Goal: Information Seeking & Learning: Understand process/instructions

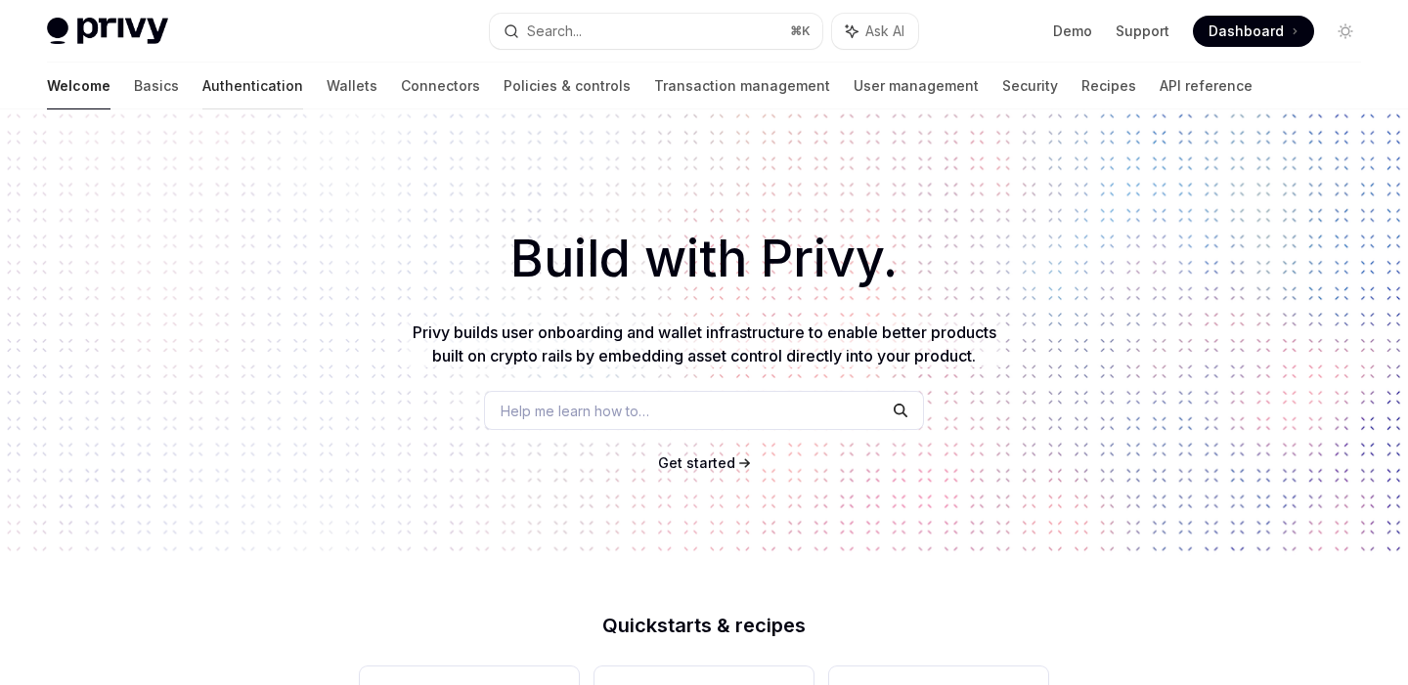
click at [202, 91] on link "Authentication" at bounding box center [252, 86] width 101 height 47
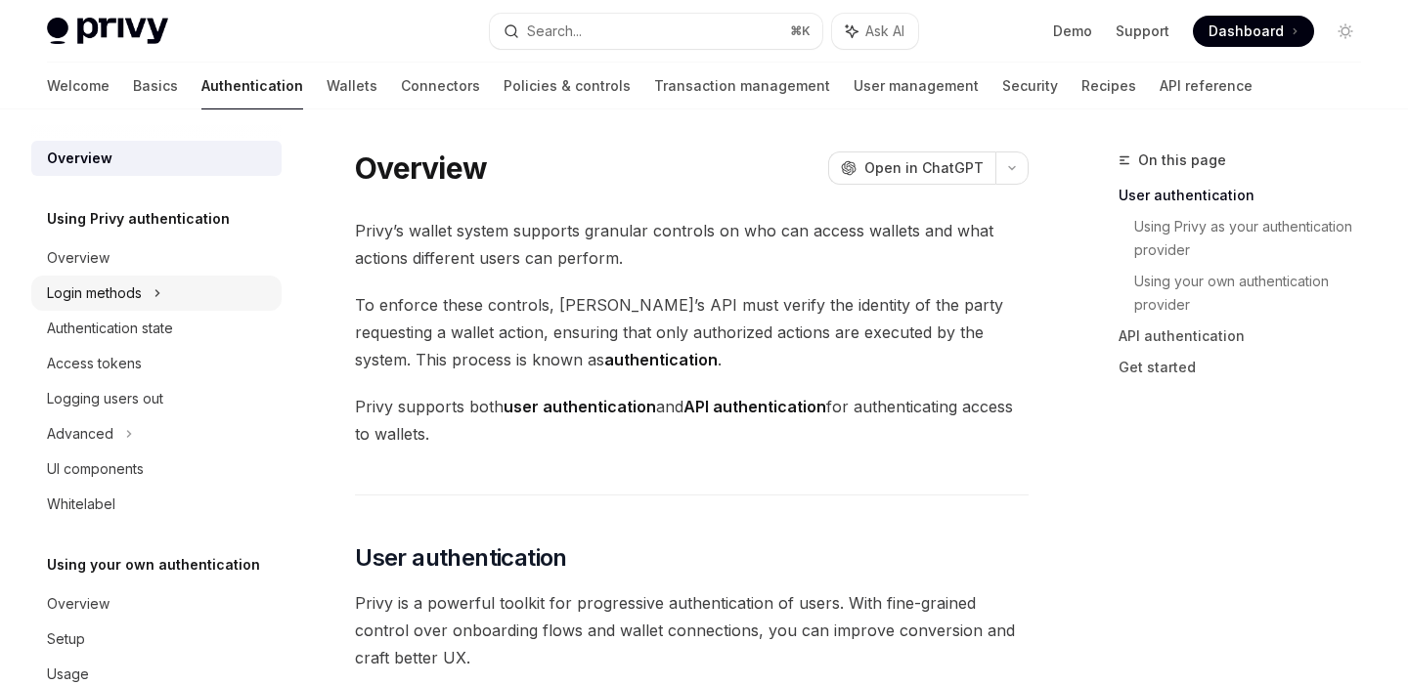
click at [153, 303] on div "Login methods" at bounding box center [156, 293] width 250 height 35
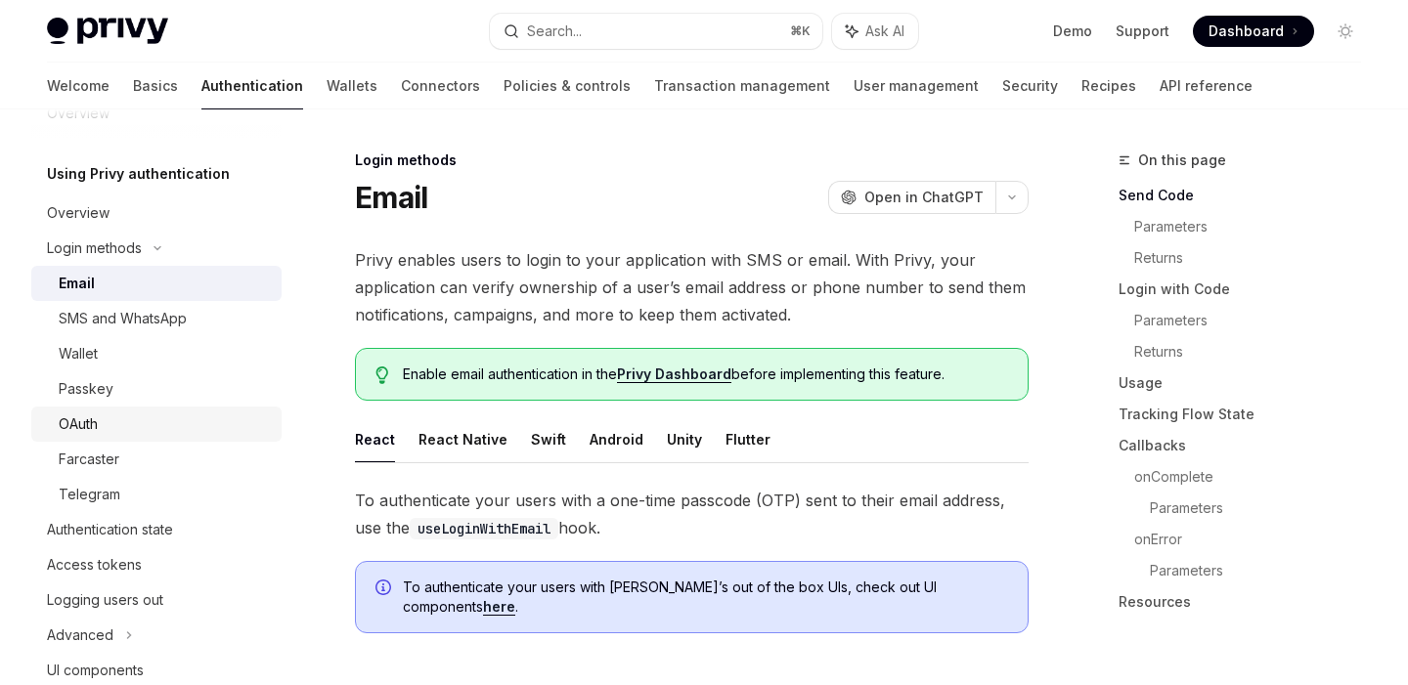
scroll to position [49, 0]
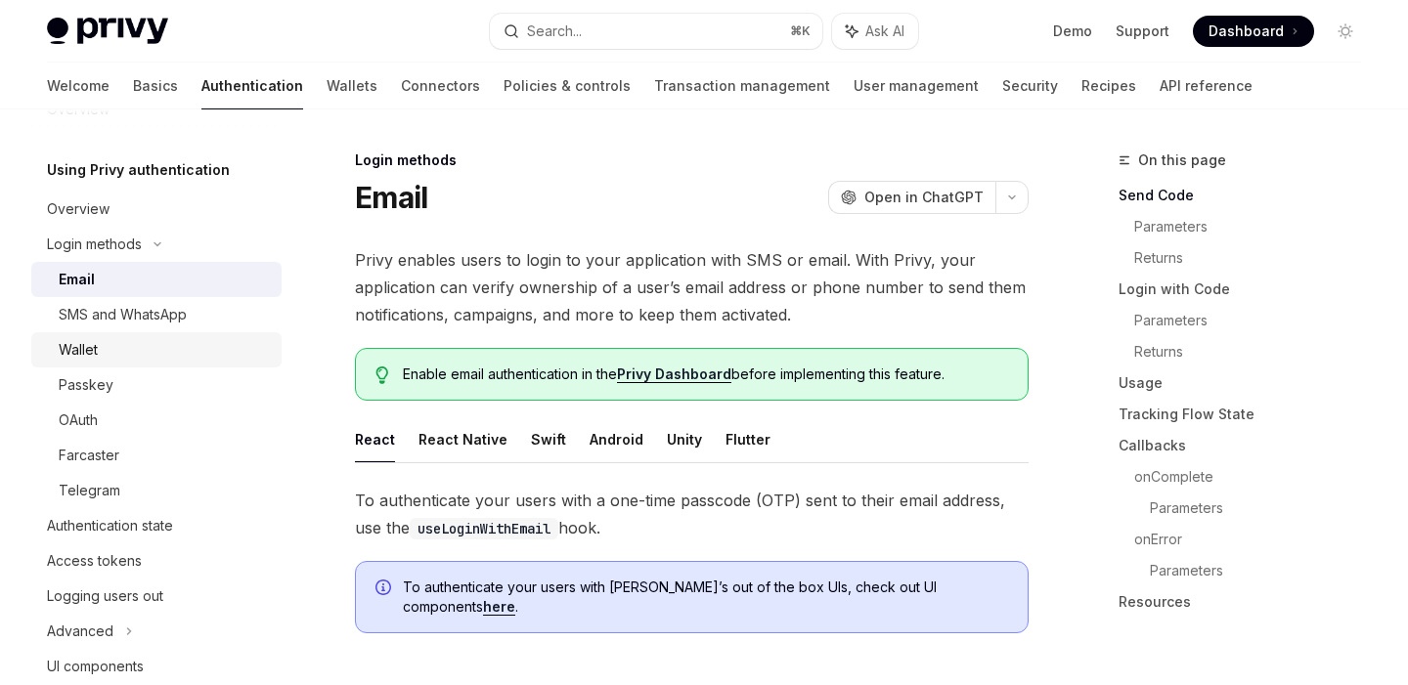
click at [138, 358] on div "Wallet" at bounding box center [164, 349] width 211 height 23
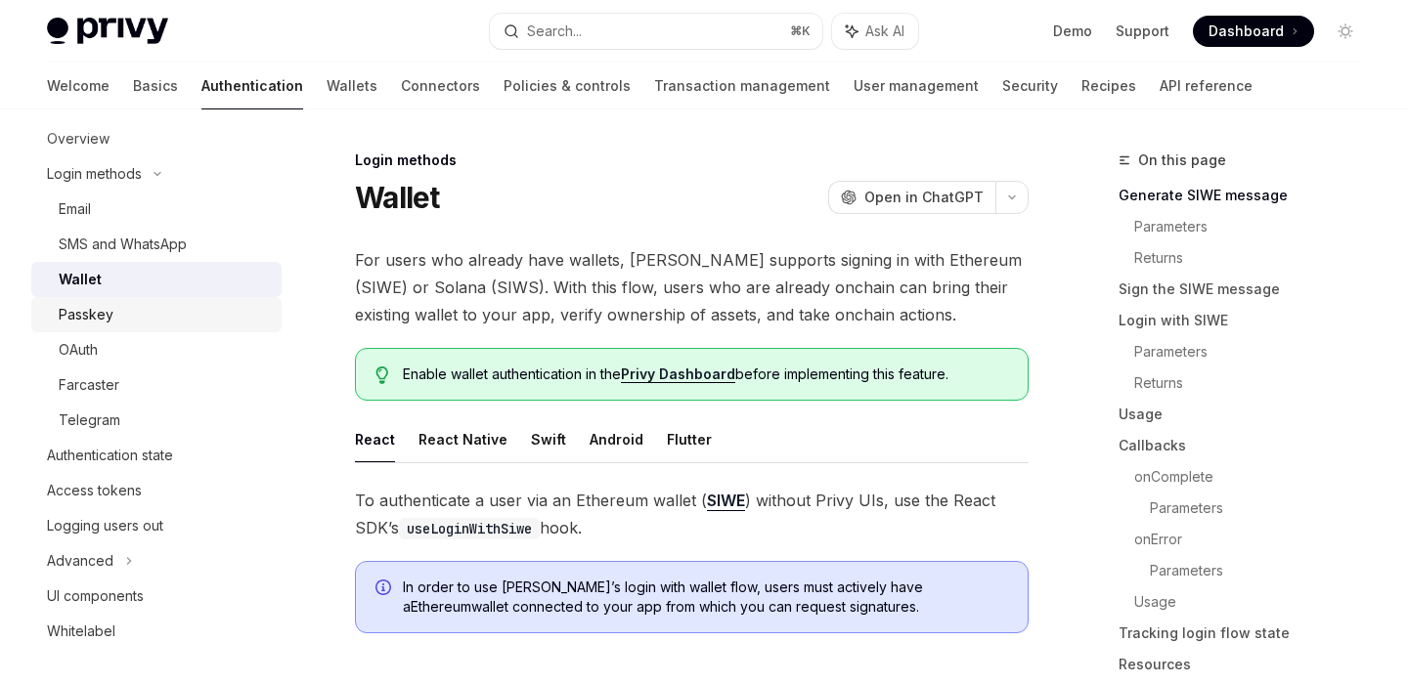
scroll to position [126, 0]
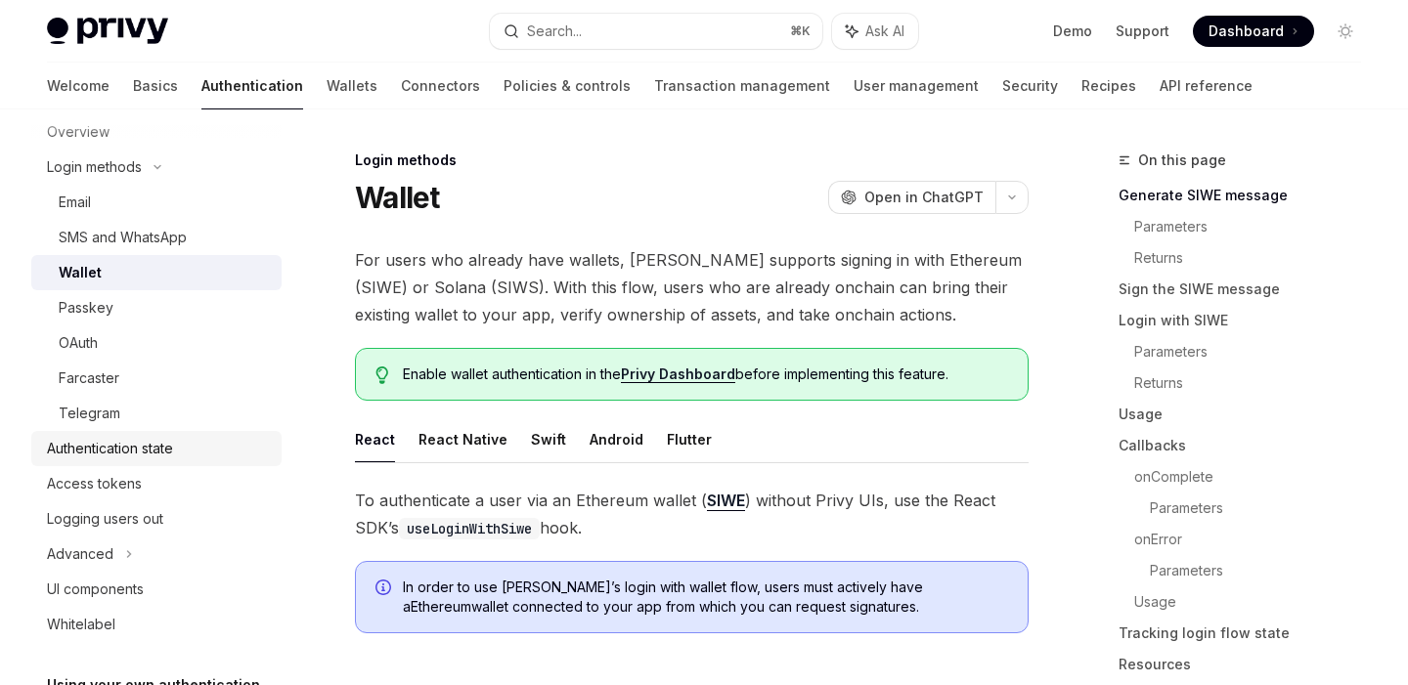
click at [152, 455] on div "Authentication state" at bounding box center [110, 448] width 126 height 23
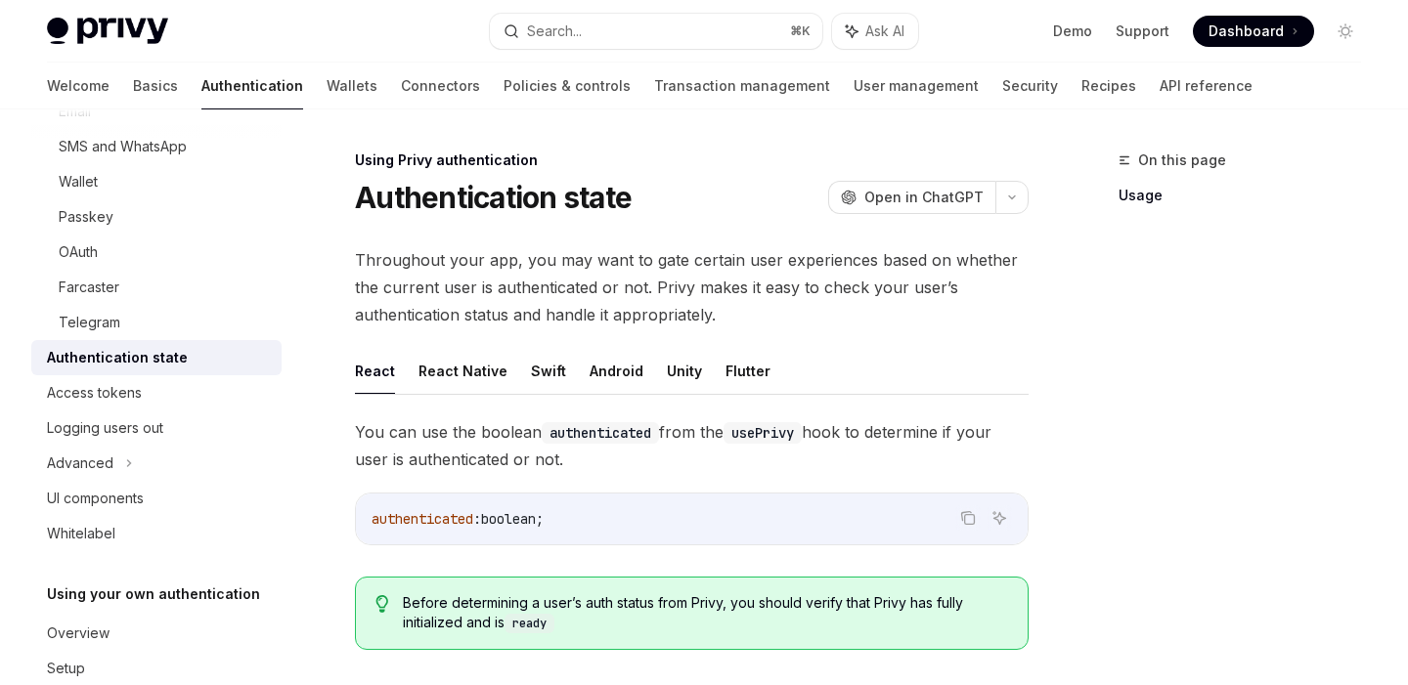
scroll to position [220, 0]
click at [143, 405] on link "Access tokens" at bounding box center [156, 389] width 250 height 35
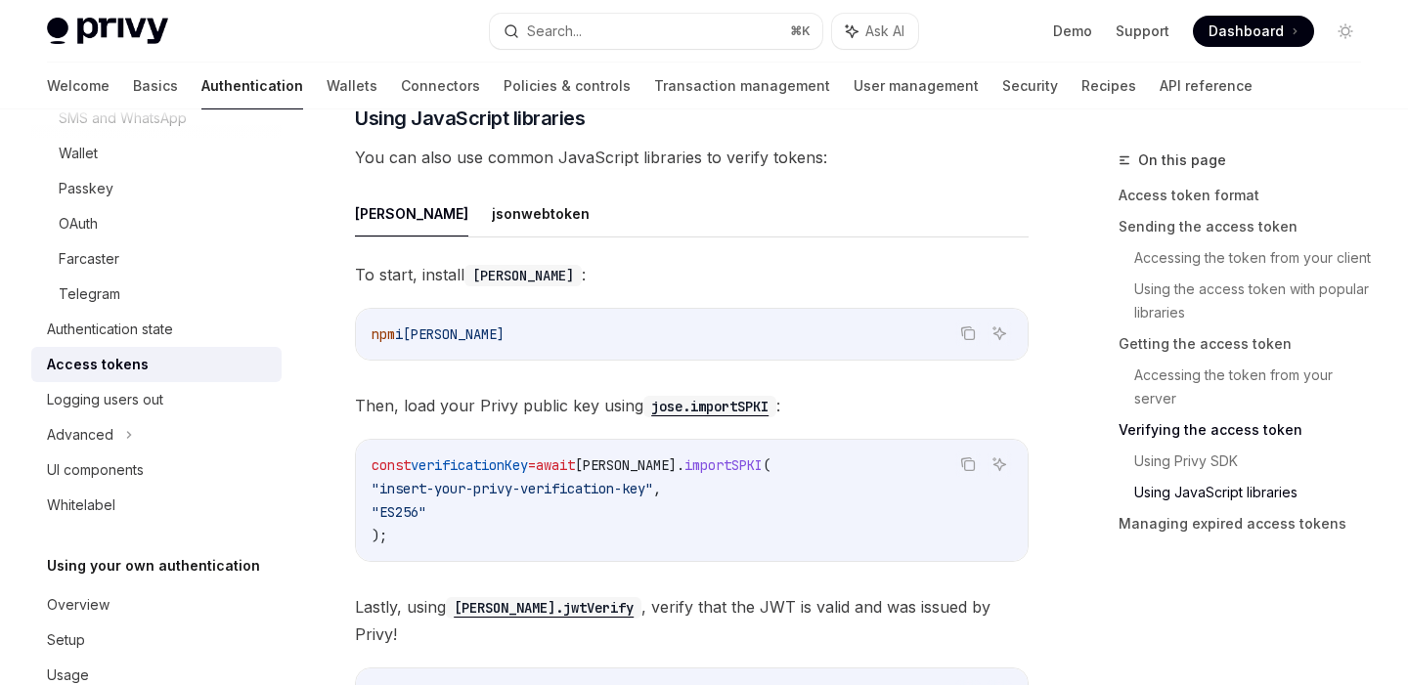
scroll to position [5341, 0]
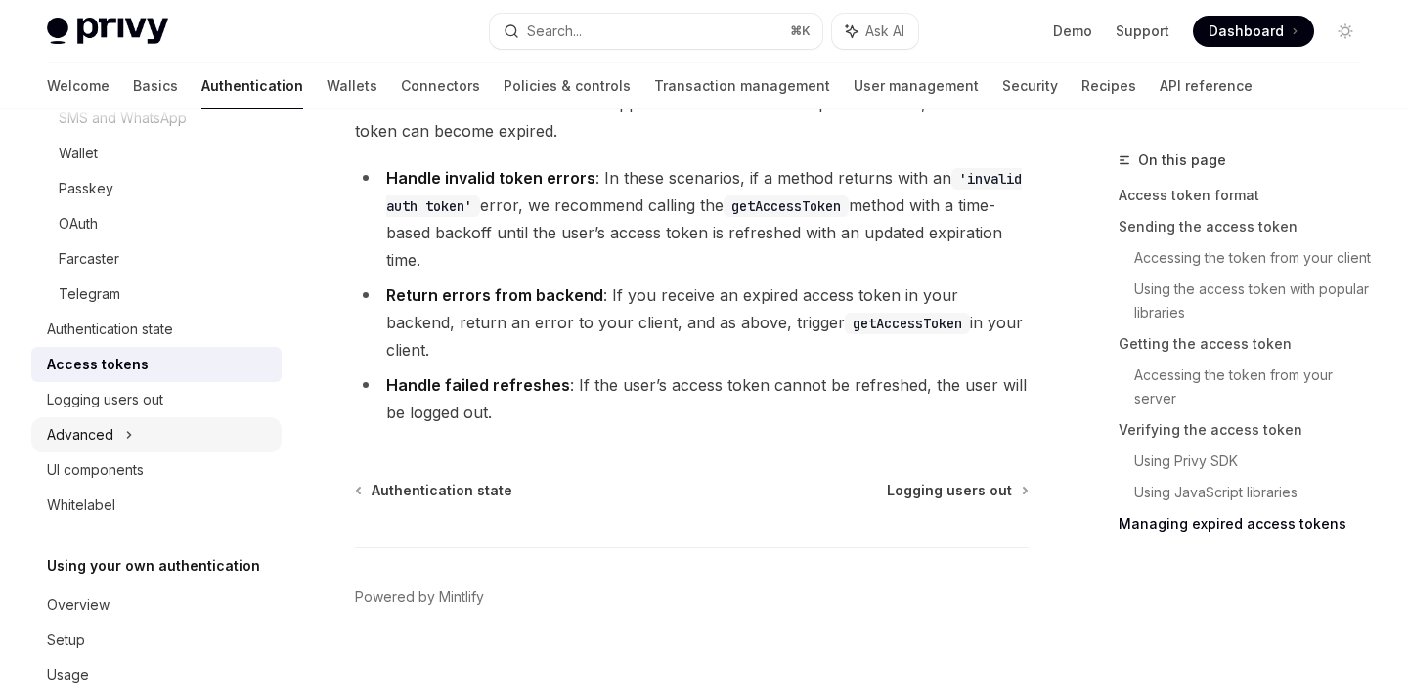
click at [123, 429] on div "Advanced" at bounding box center [156, 434] width 250 height 35
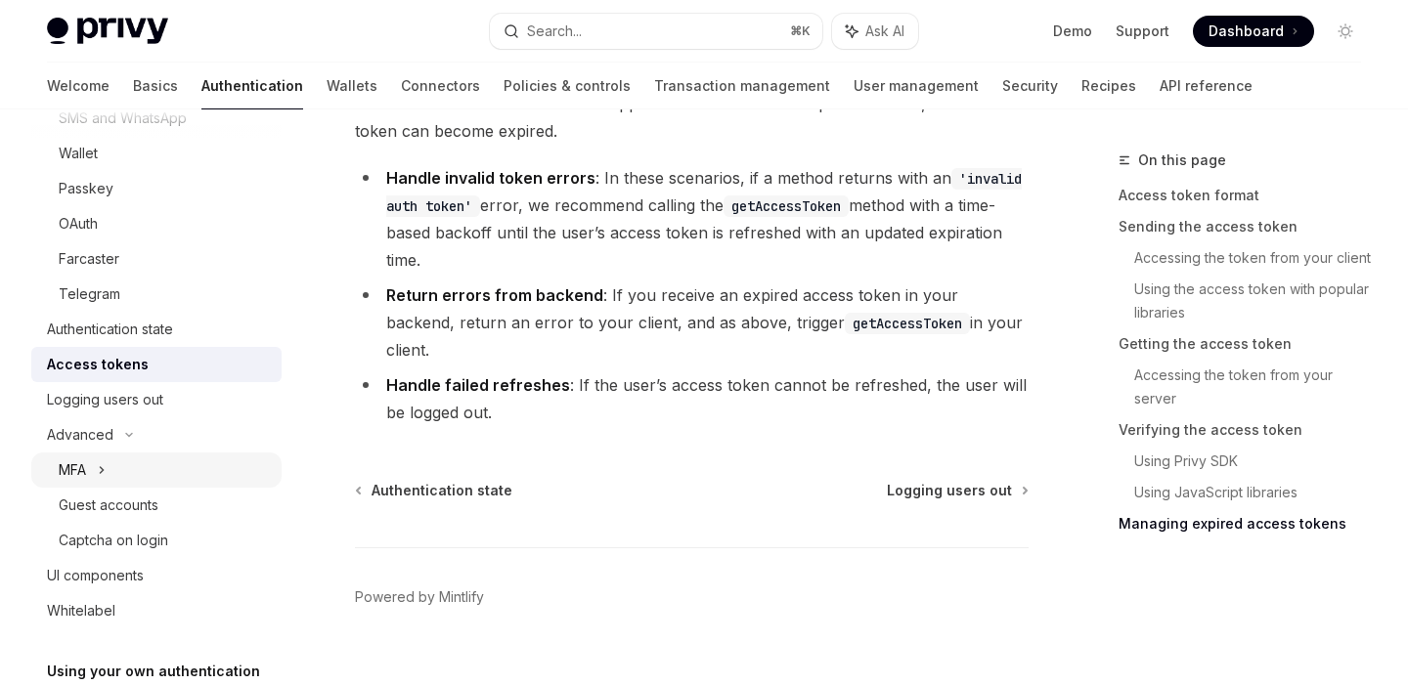
click at [103, 467] on icon at bounding box center [102, 469] width 8 height 23
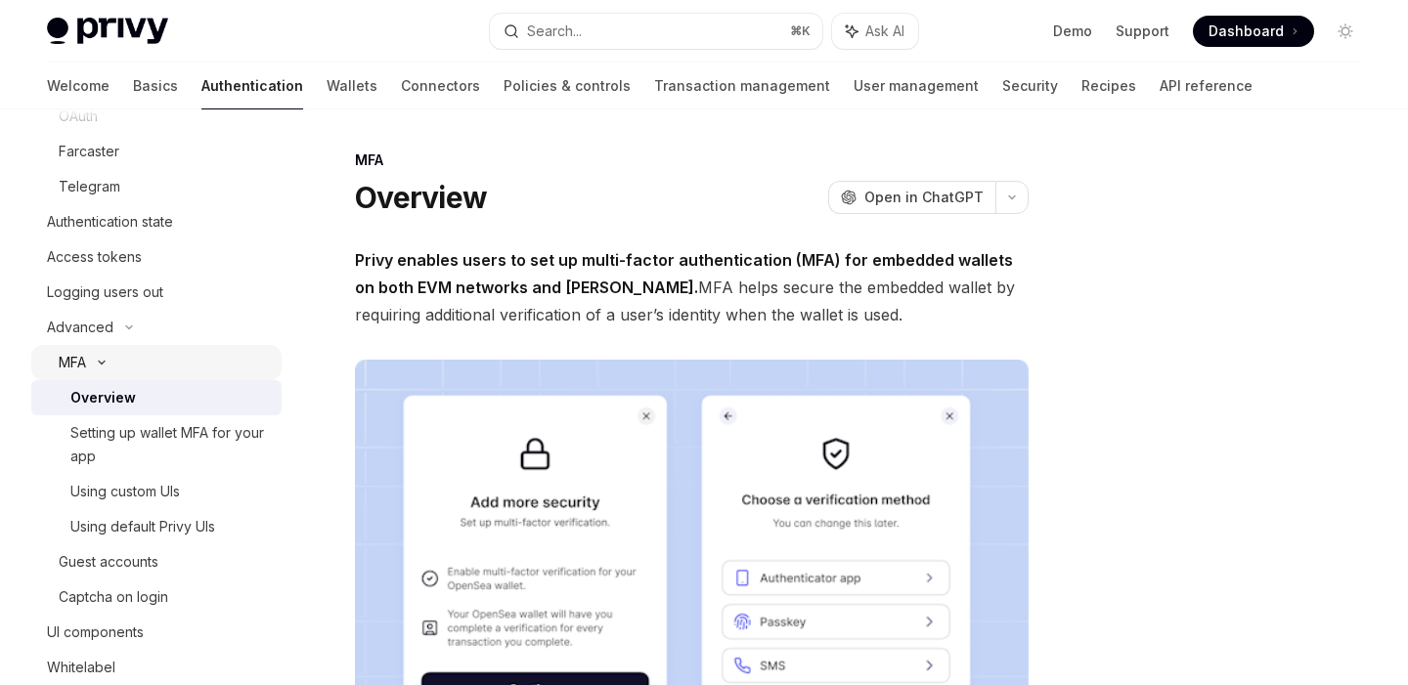
scroll to position [360, 0]
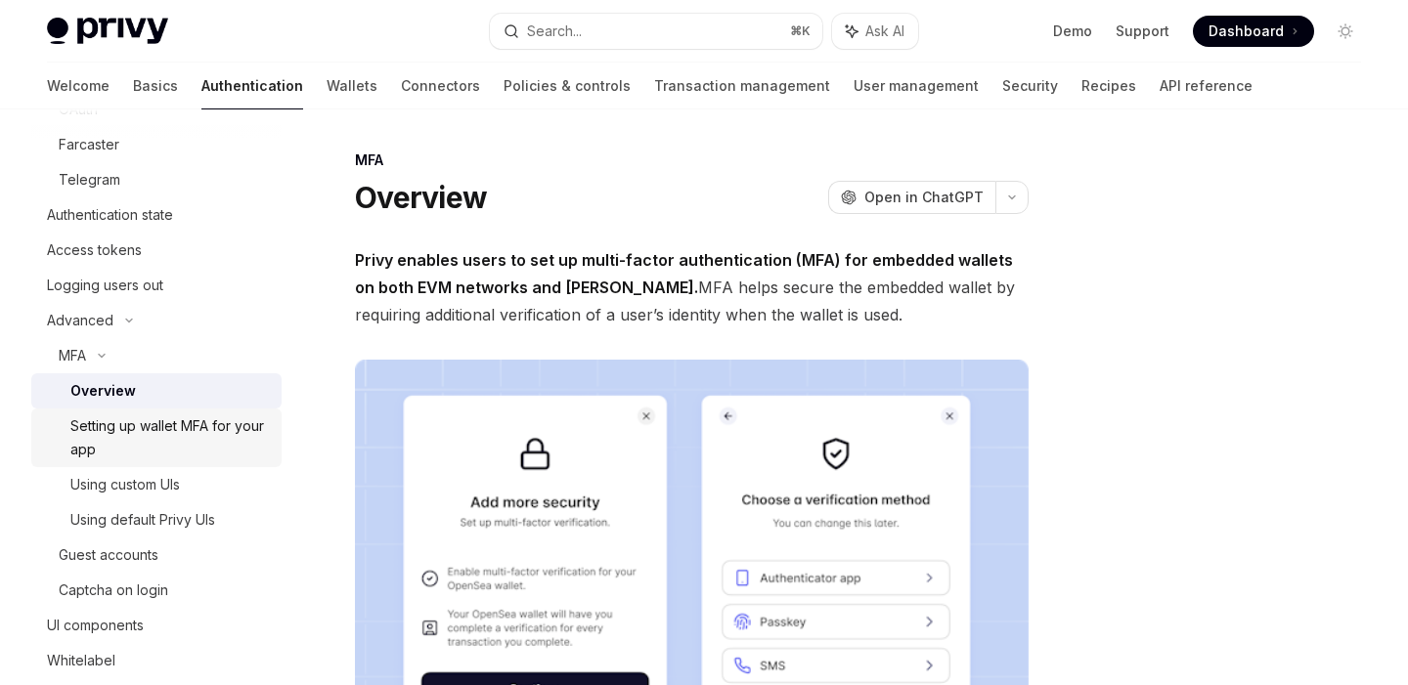
click at [137, 447] on div "Setting up wallet MFA for your app" at bounding box center [169, 437] width 199 height 47
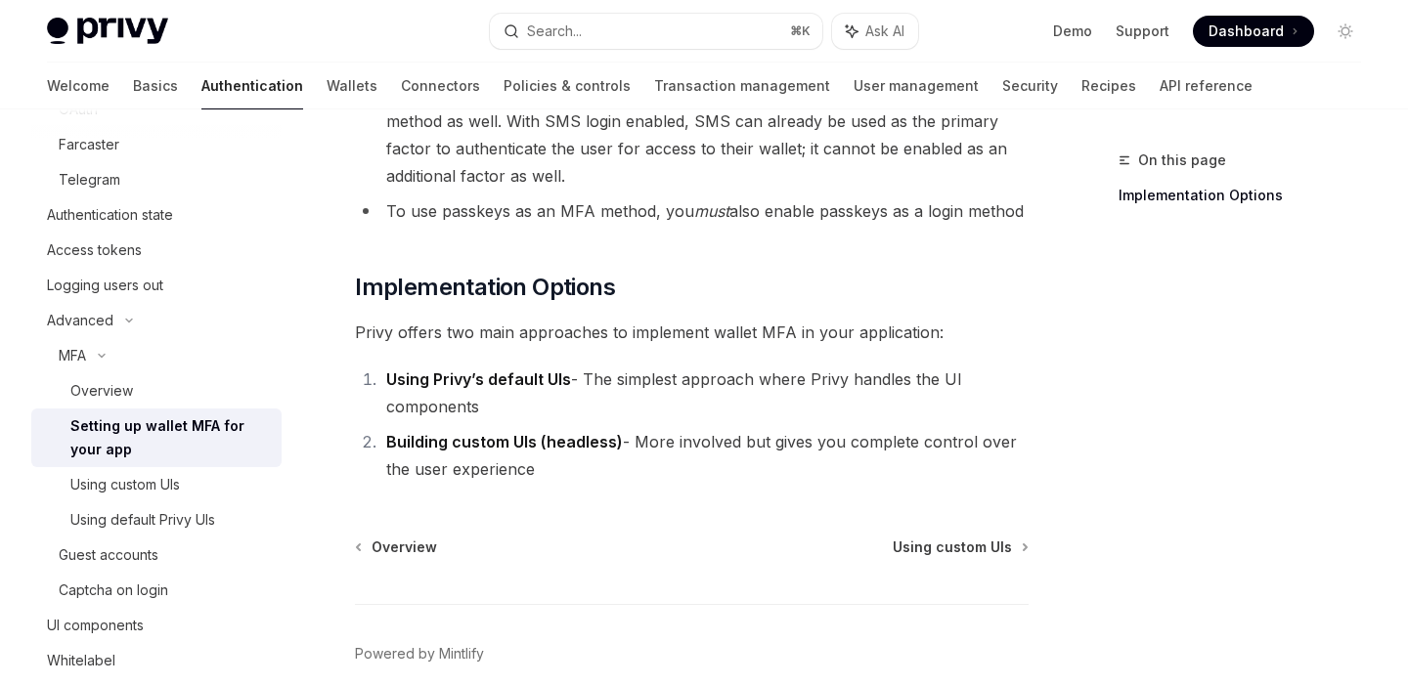
scroll to position [1048, 0]
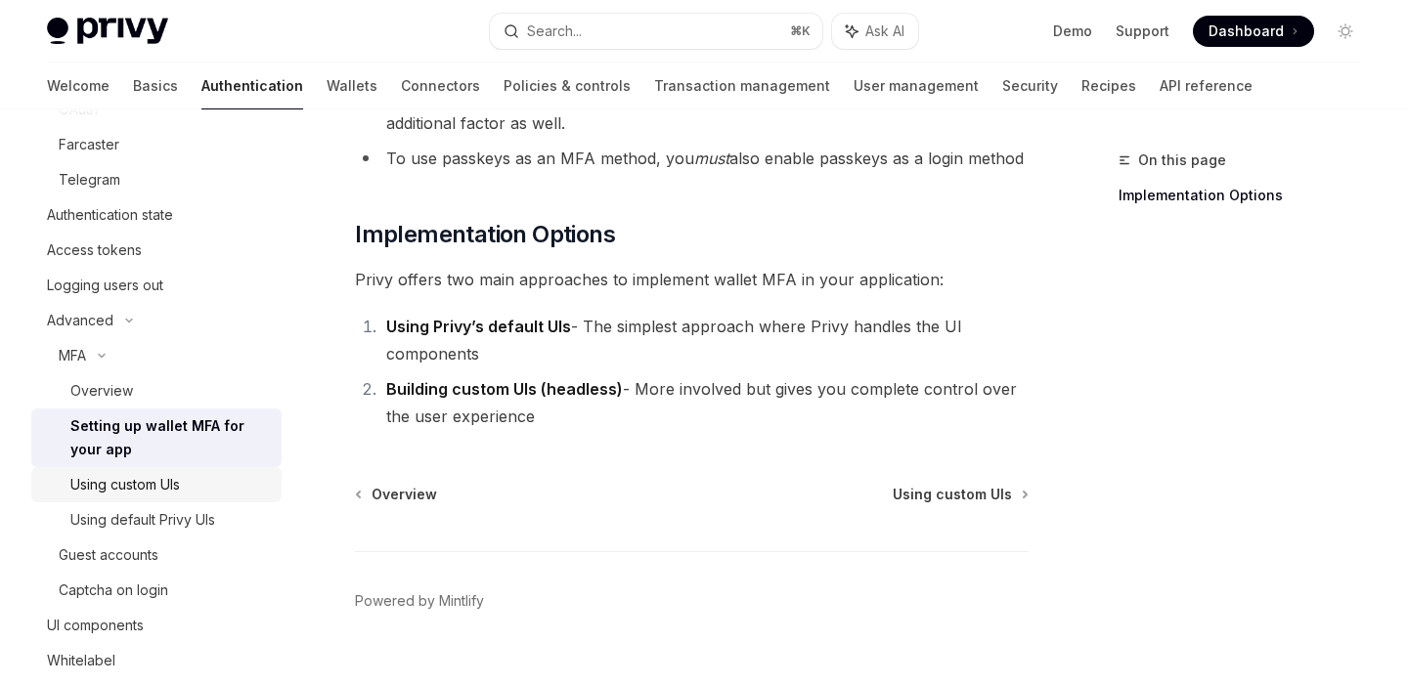
click at [154, 473] on div "Using custom UIs" at bounding box center [124, 484] width 109 height 23
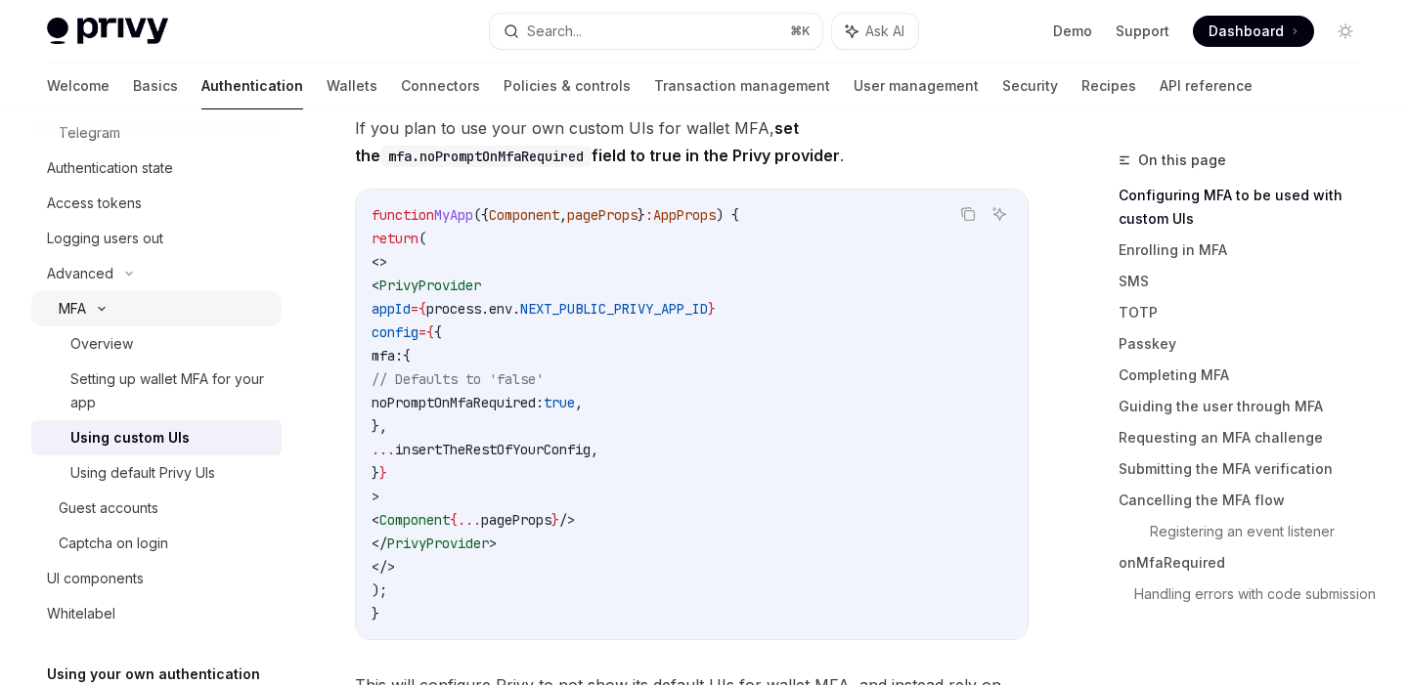
scroll to position [416, 0]
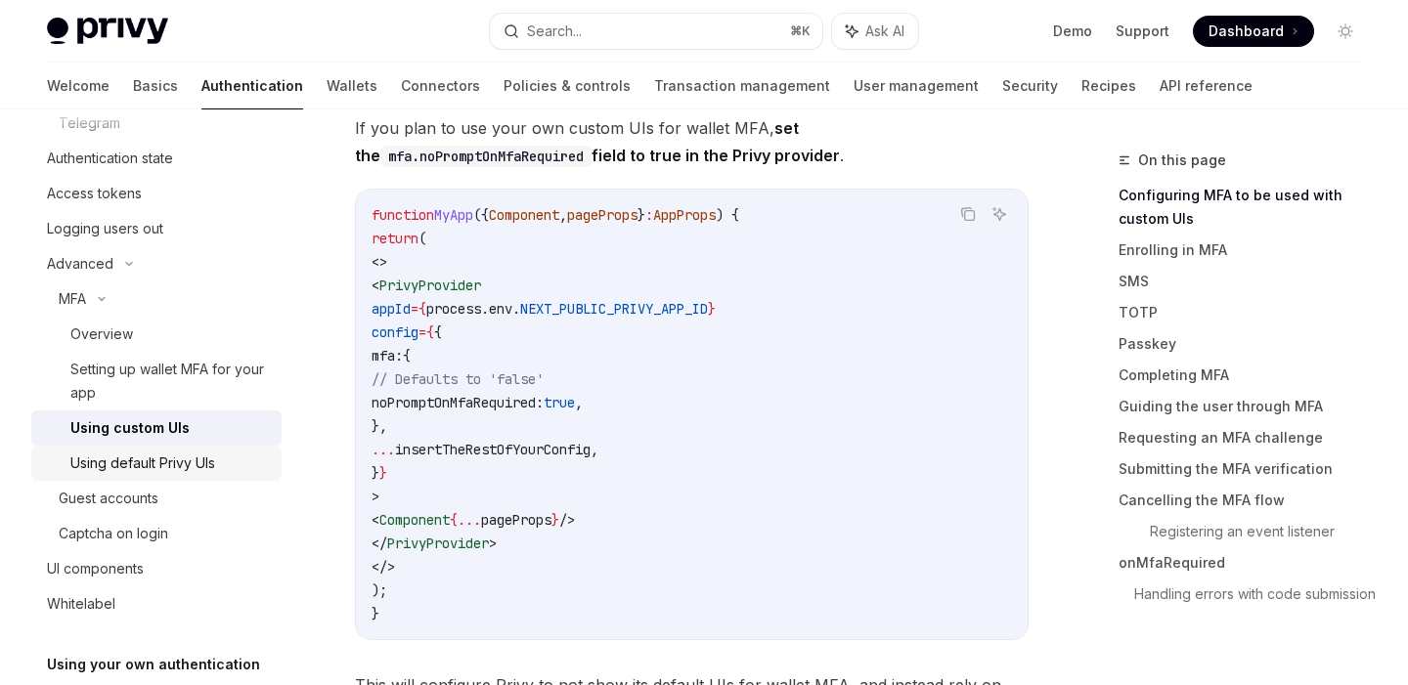
click at [182, 458] on div "Using default Privy UIs" at bounding box center [142, 463] width 145 height 23
type textarea "*"
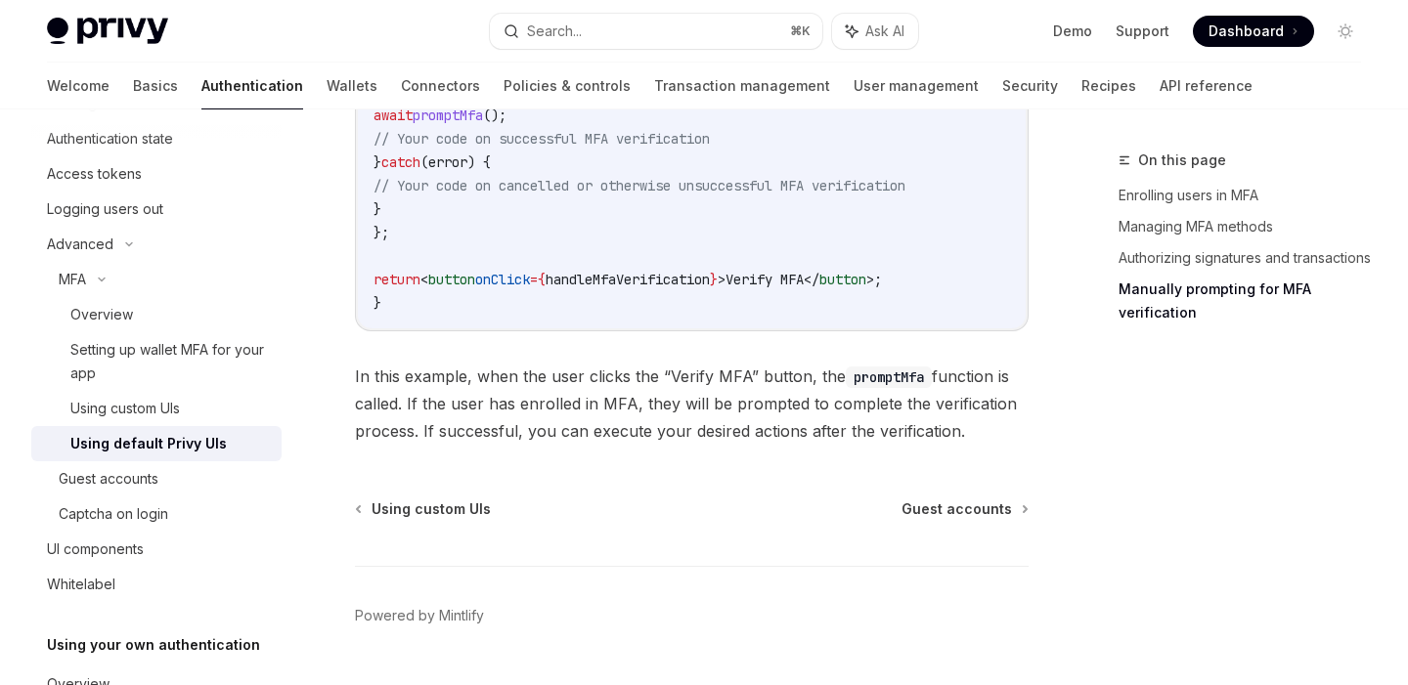
scroll to position [3957, 0]
click at [655, 427] on span "In this example, when the user clicks the “Verify MFA” button, the promptMfa fu…" at bounding box center [691, 403] width 673 height 82
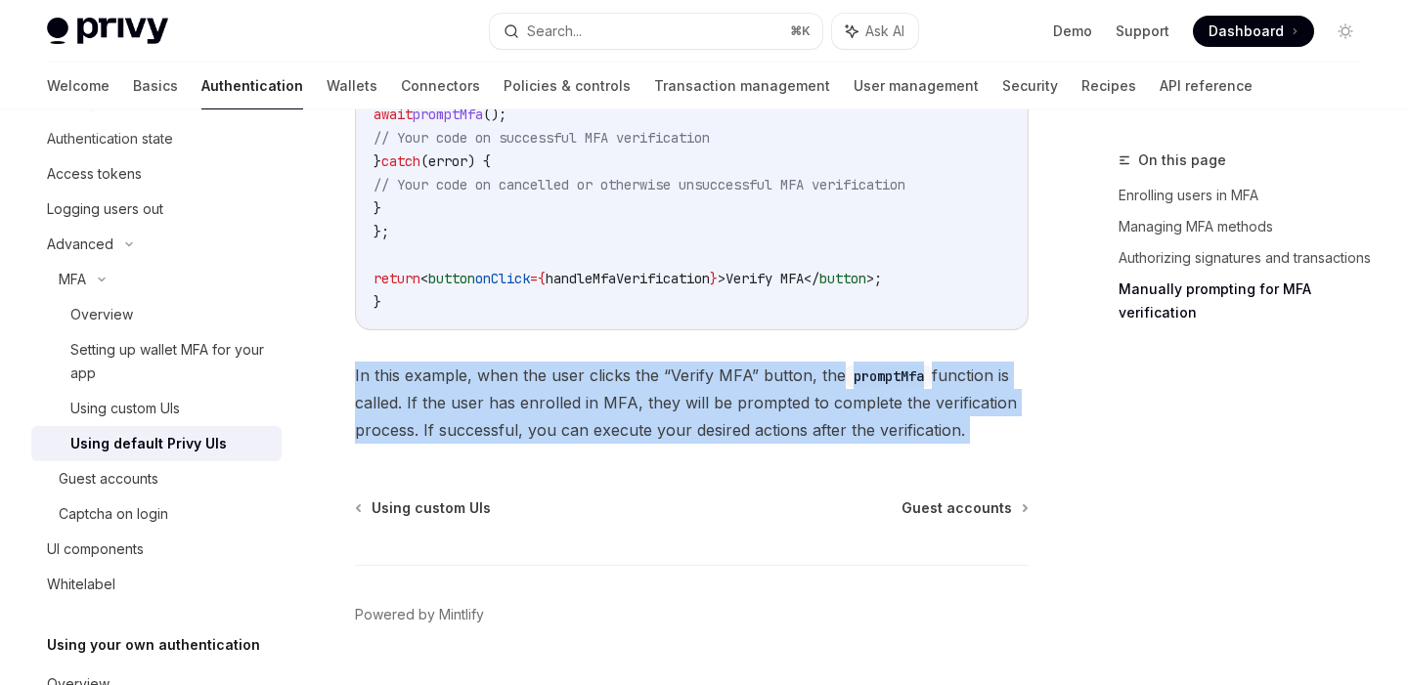
click at [655, 427] on span "In this example, when the user clicks the “Verify MFA” button, the promptMfa fu…" at bounding box center [691, 403] width 673 height 82
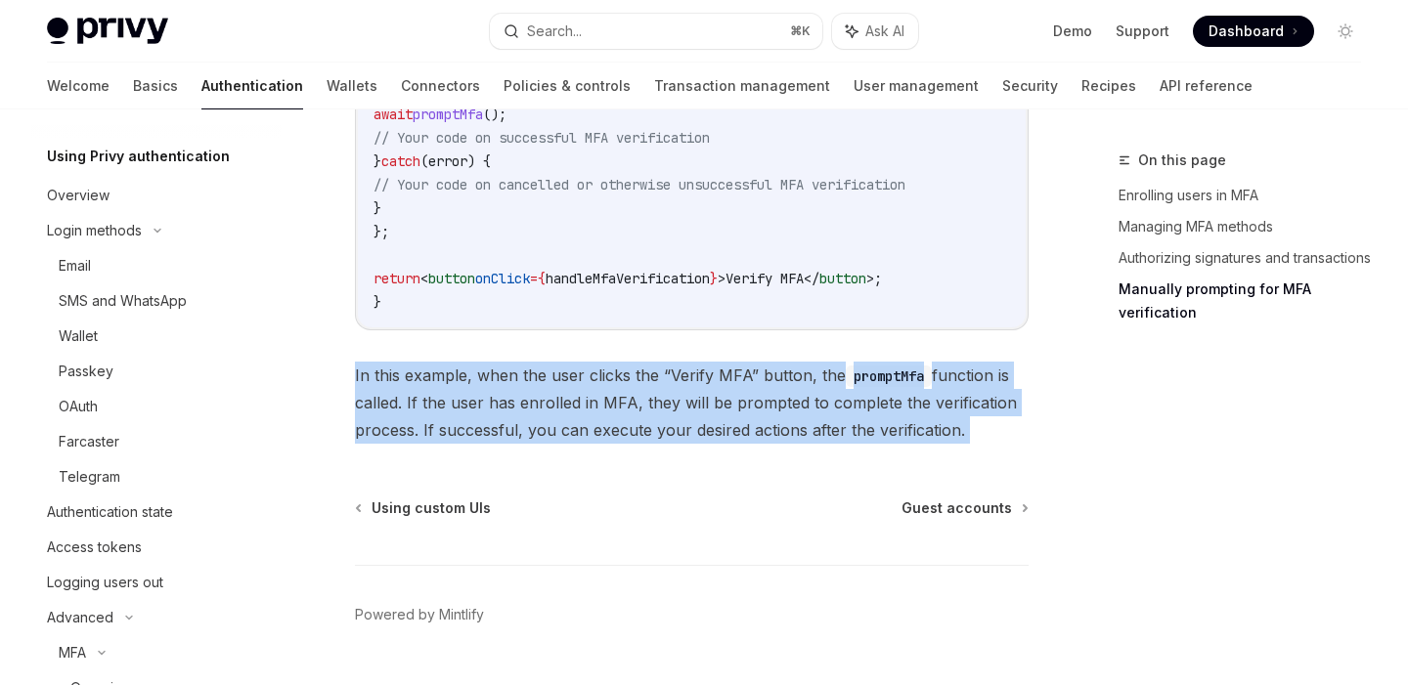
scroll to position [0, 0]
